Goal: Find specific page/section: Find specific page/section

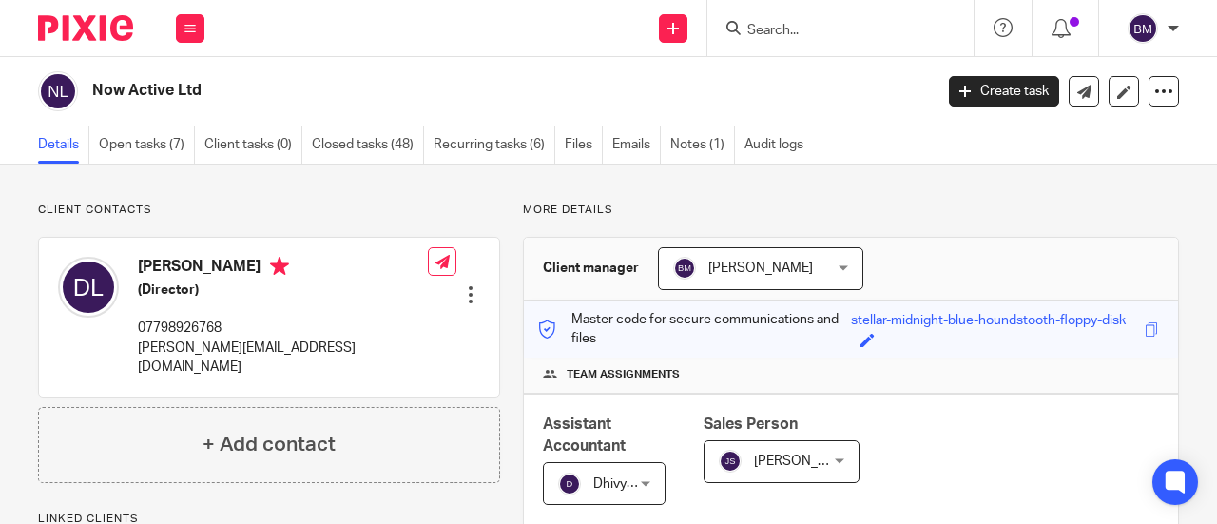
click at [779, 20] on form at bounding box center [846, 28] width 203 height 24
click at [776, 35] on input "Search" at bounding box center [830, 31] width 171 height 17
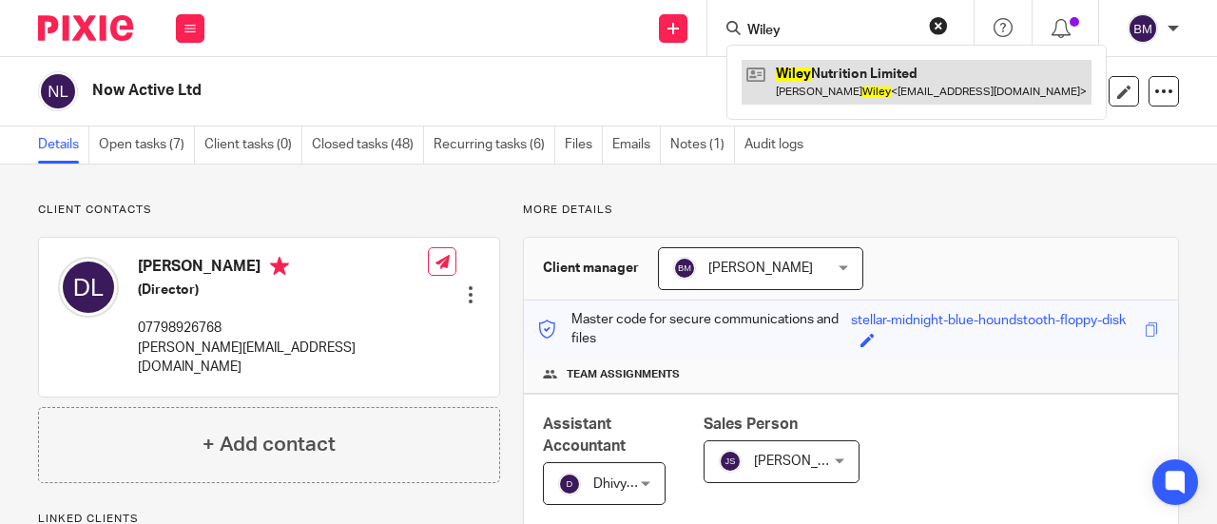
type input "Wiley"
click at [827, 85] on link at bounding box center [917, 82] width 350 height 44
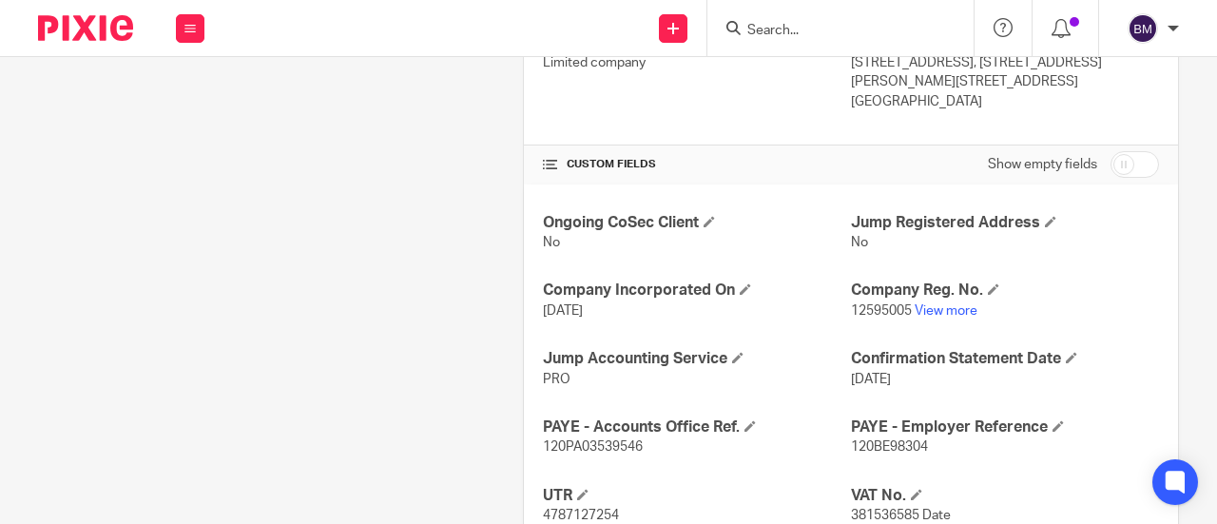
scroll to position [570, 0]
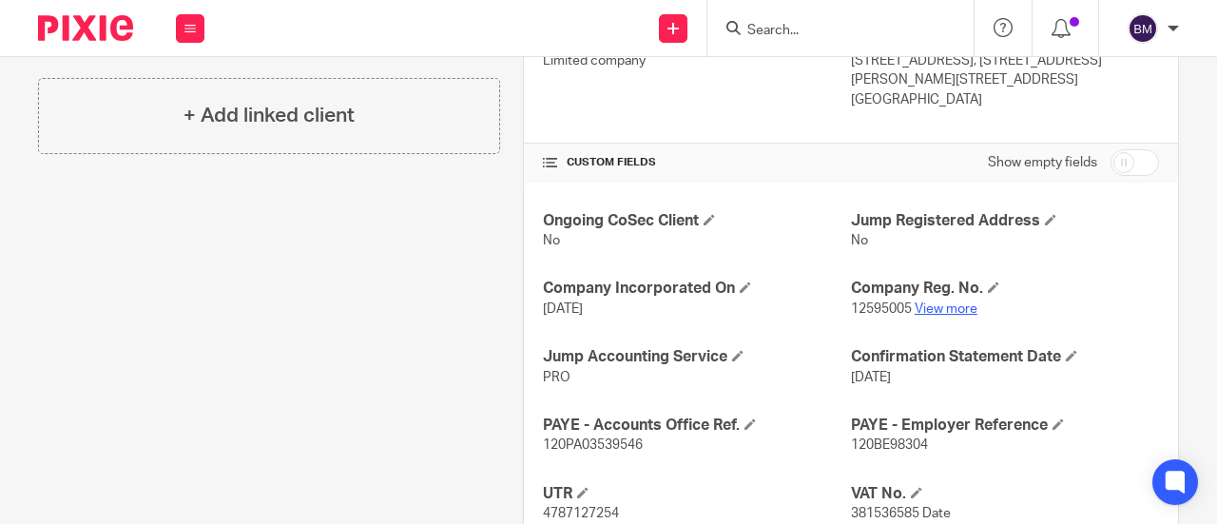
click at [922, 302] on link "View more" at bounding box center [946, 308] width 63 height 13
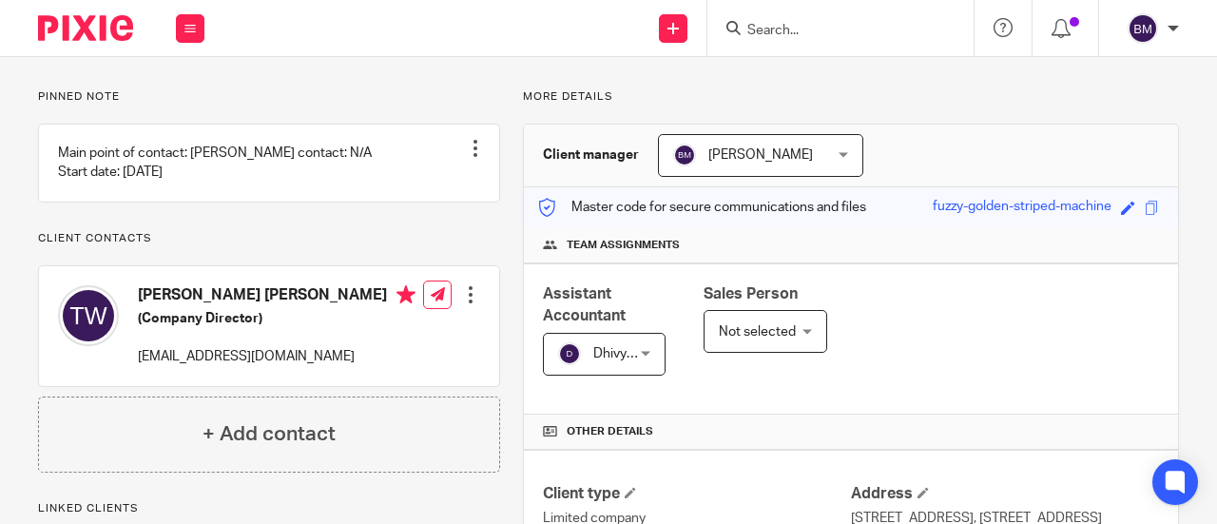
scroll to position [0, 0]
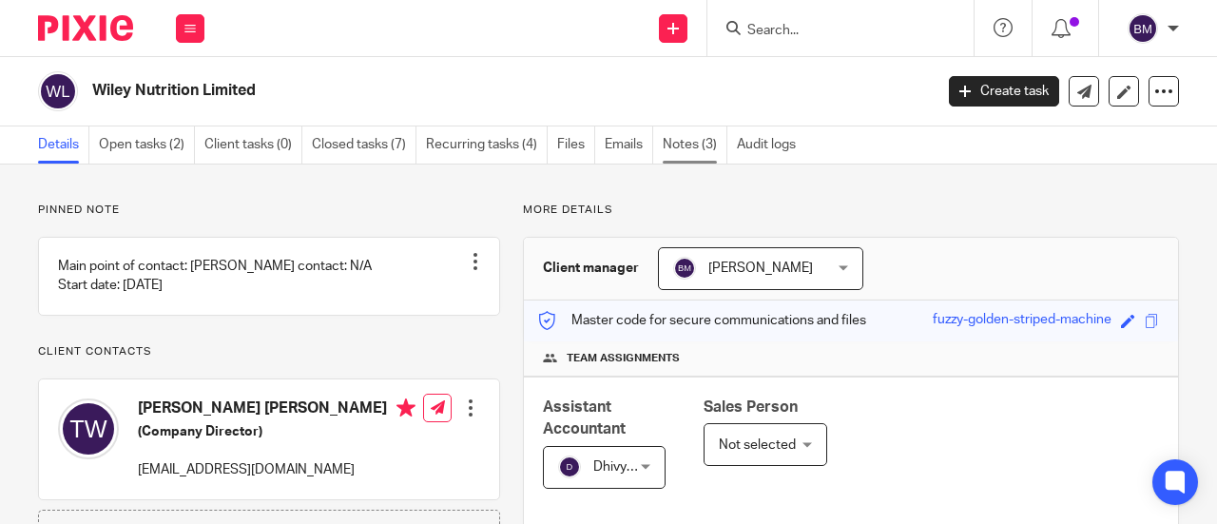
click at [687, 140] on link "Notes (3)" at bounding box center [695, 144] width 65 height 37
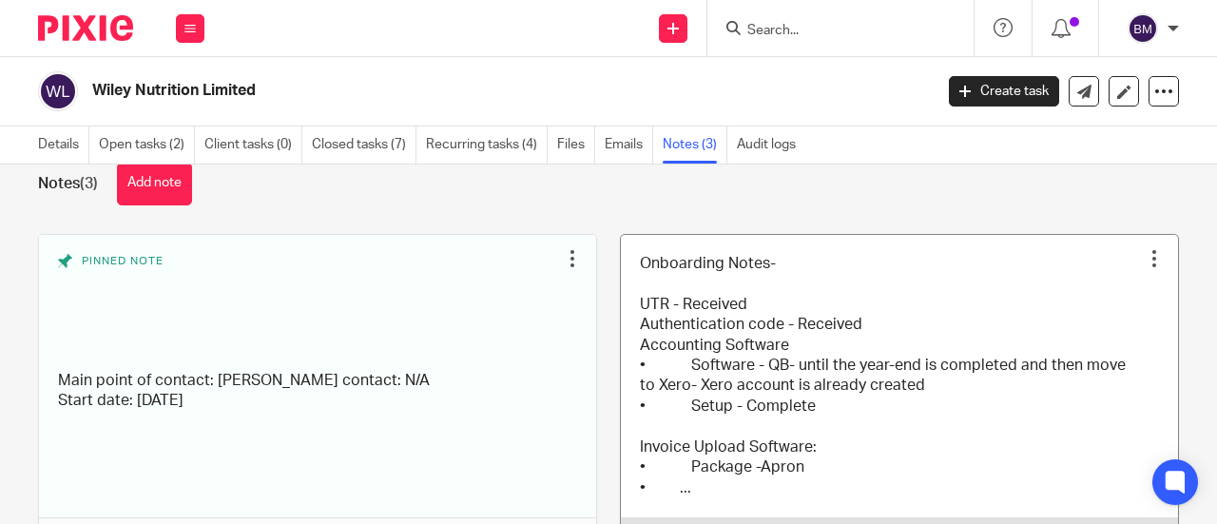
scroll to position [95, 0]
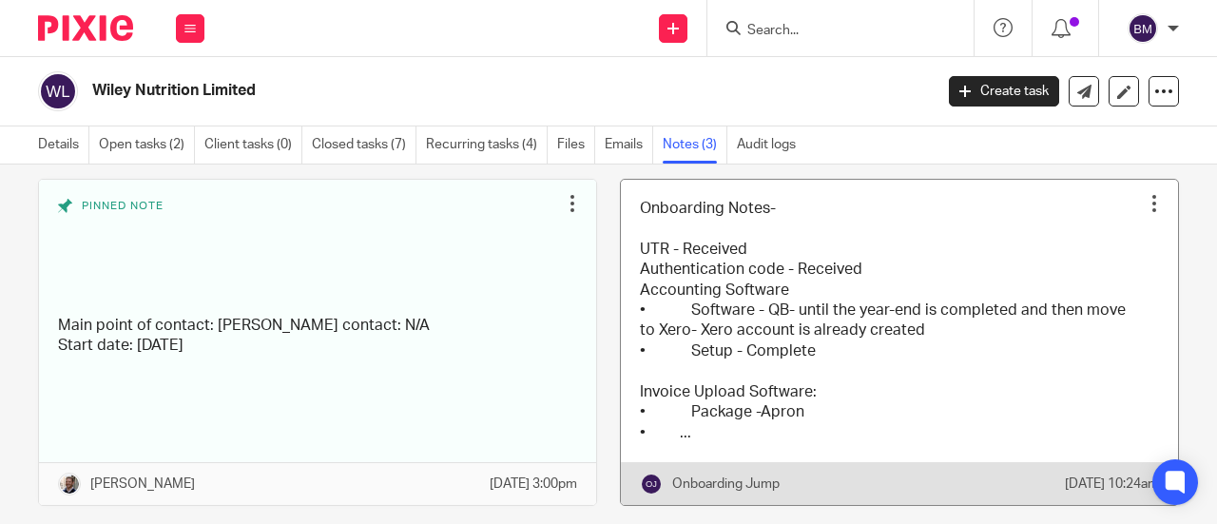
click at [806, 303] on link at bounding box center [899, 342] width 557 height 325
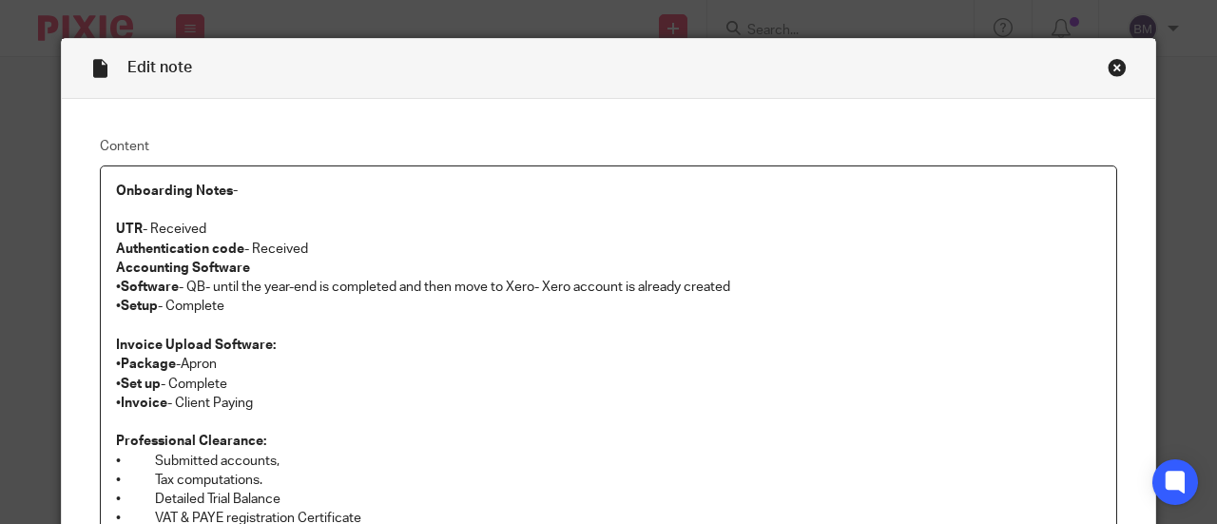
click at [1111, 68] on div "Close this dialog window" at bounding box center [1117, 67] width 19 height 19
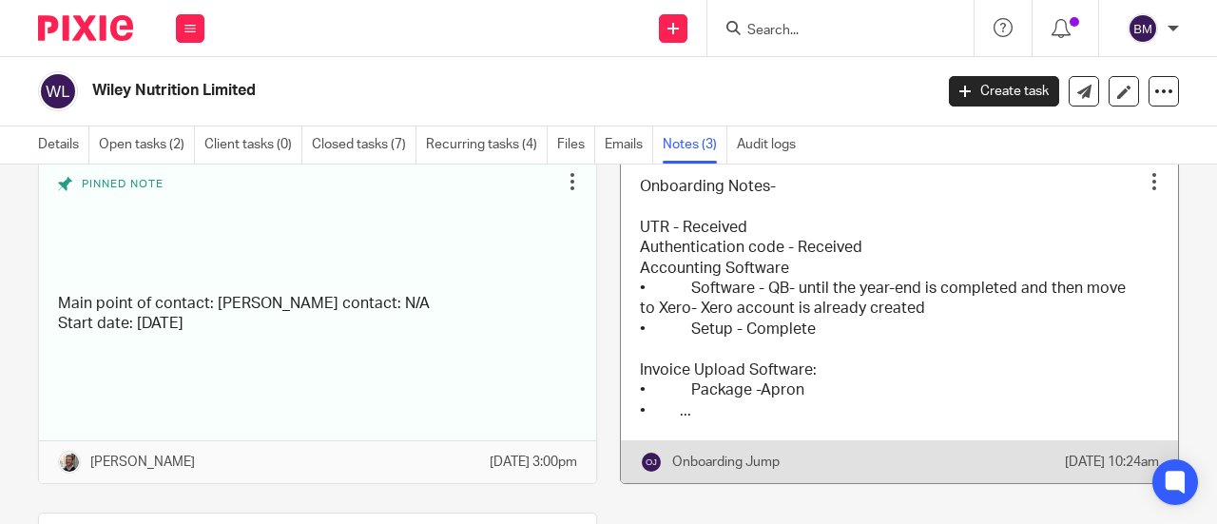
scroll to position [95, 0]
